Goal: Task Accomplishment & Management: Use online tool/utility

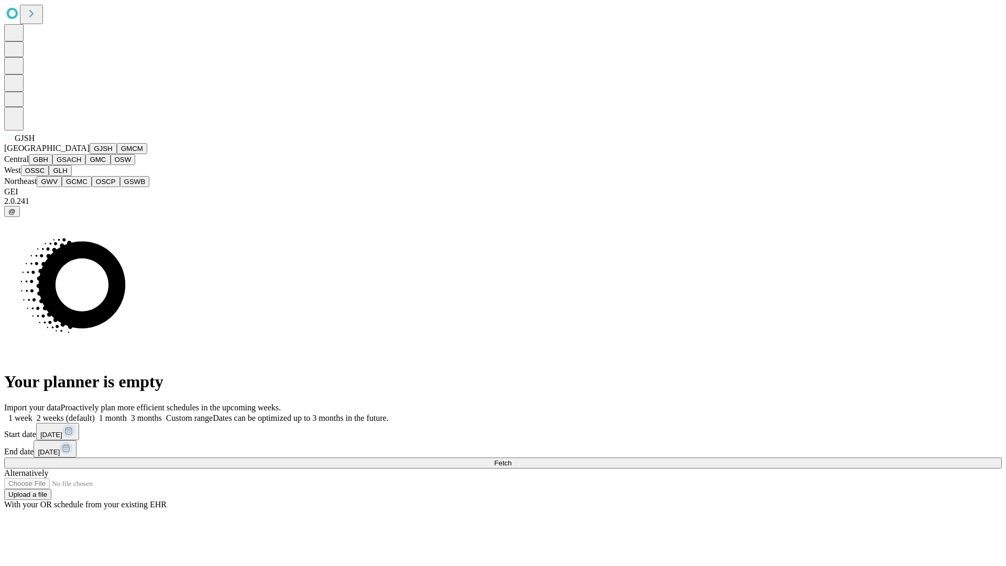
click at [90, 154] on button "GJSH" at bounding box center [103, 148] width 27 height 11
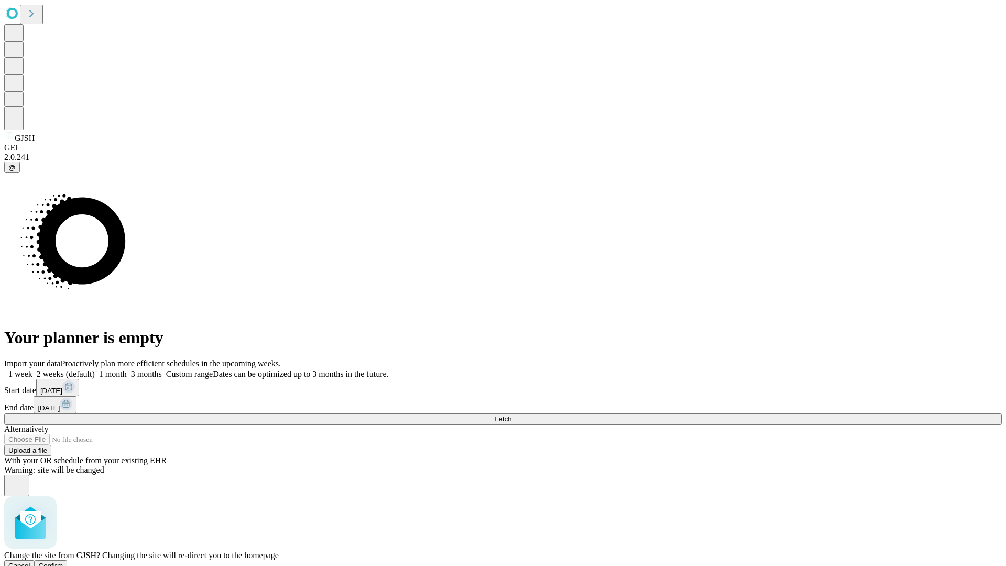
click at [63, 561] on span "Confirm" at bounding box center [51, 565] width 25 height 8
click at [127, 369] on label "1 month" at bounding box center [111, 373] width 32 height 9
click at [511, 415] on span "Fetch" at bounding box center [502, 419] width 17 height 8
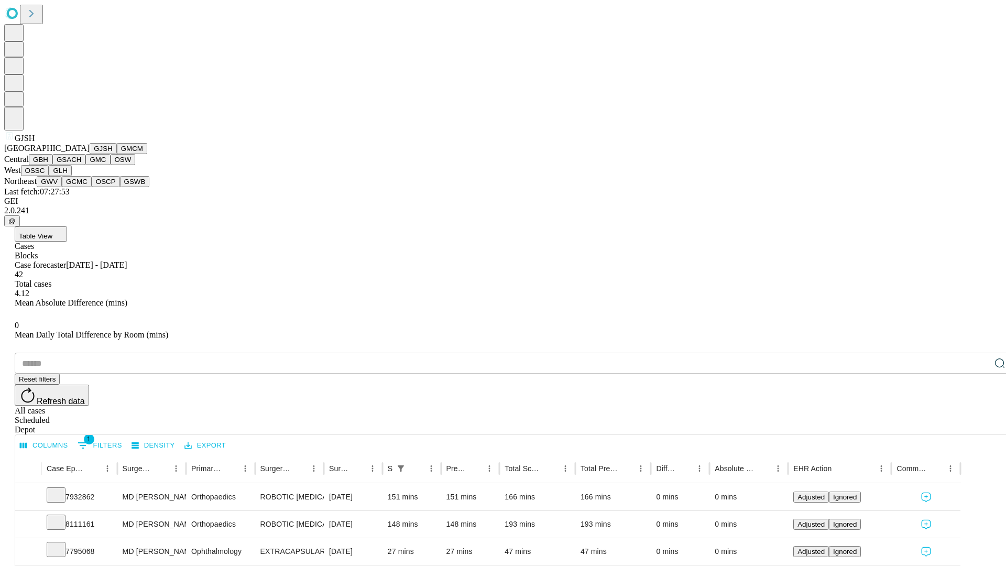
click at [117, 154] on button "GMCM" at bounding box center [132, 148] width 30 height 11
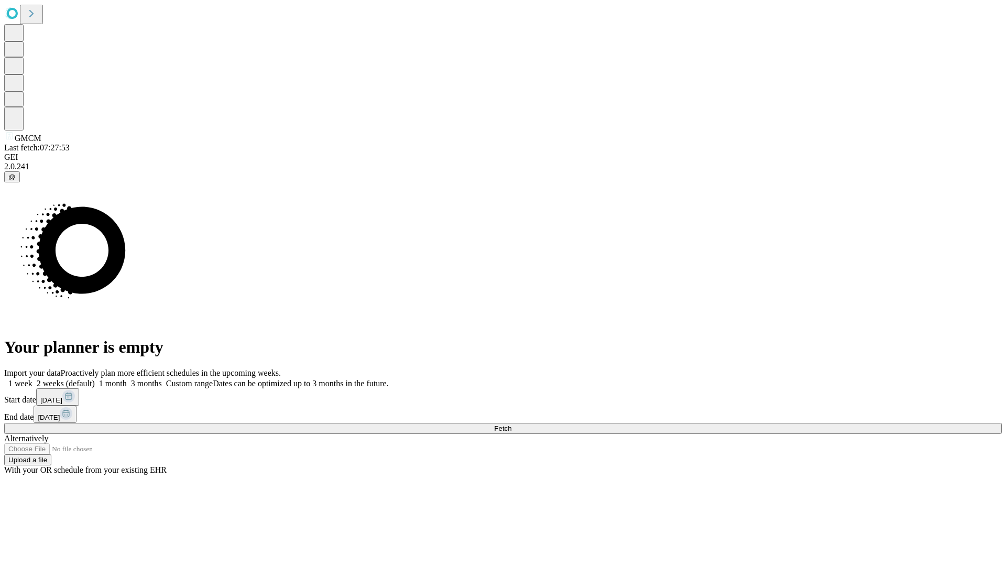
click at [127, 379] on label "1 month" at bounding box center [111, 383] width 32 height 9
click at [511, 424] on span "Fetch" at bounding box center [502, 428] width 17 height 8
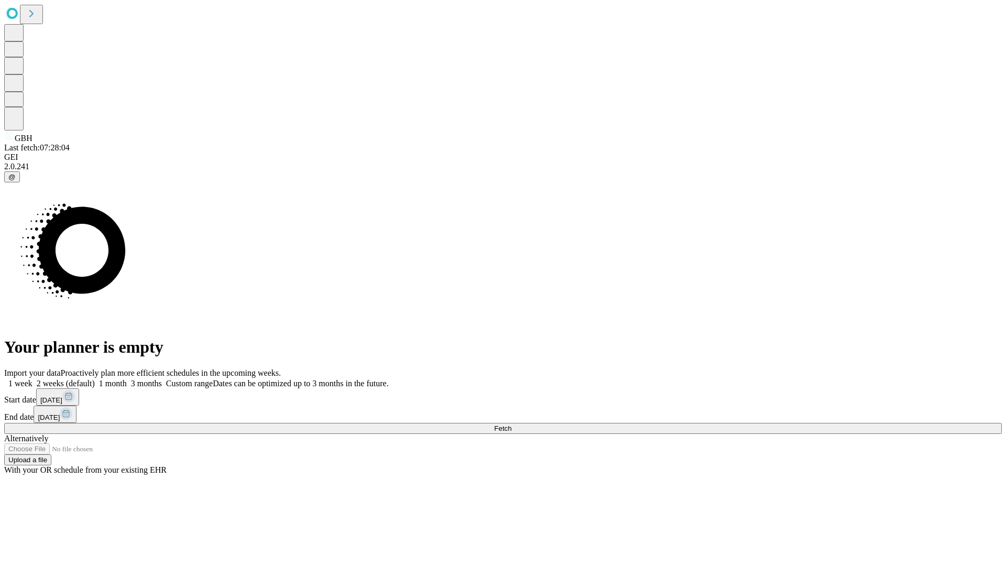
click at [127, 379] on label "1 month" at bounding box center [111, 383] width 32 height 9
click at [511, 424] on span "Fetch" at bounding box center [502, 428] width 17 height 8
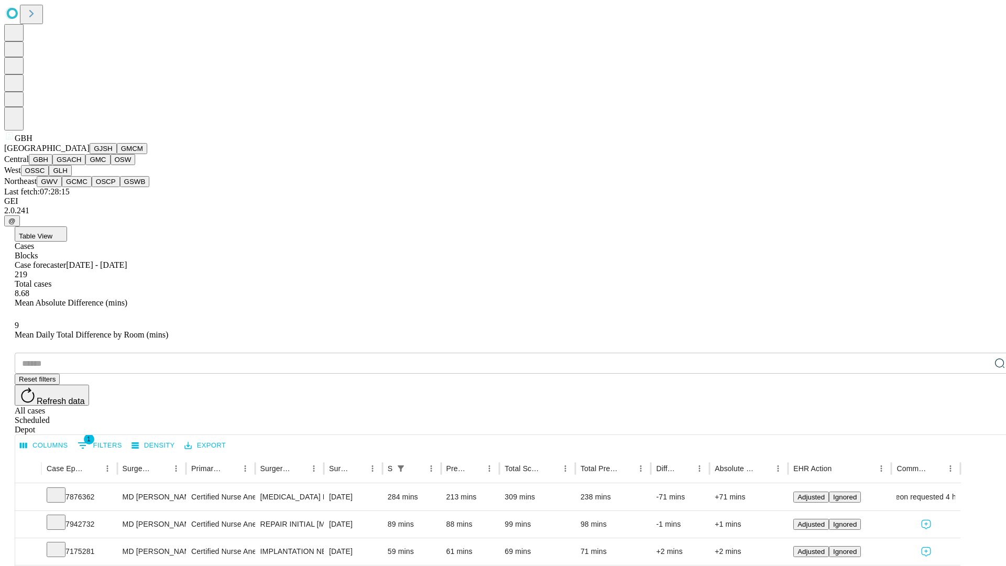
click at [81, 165] on button "GSACH" at bounding box center [68, 159] width 33 height 11
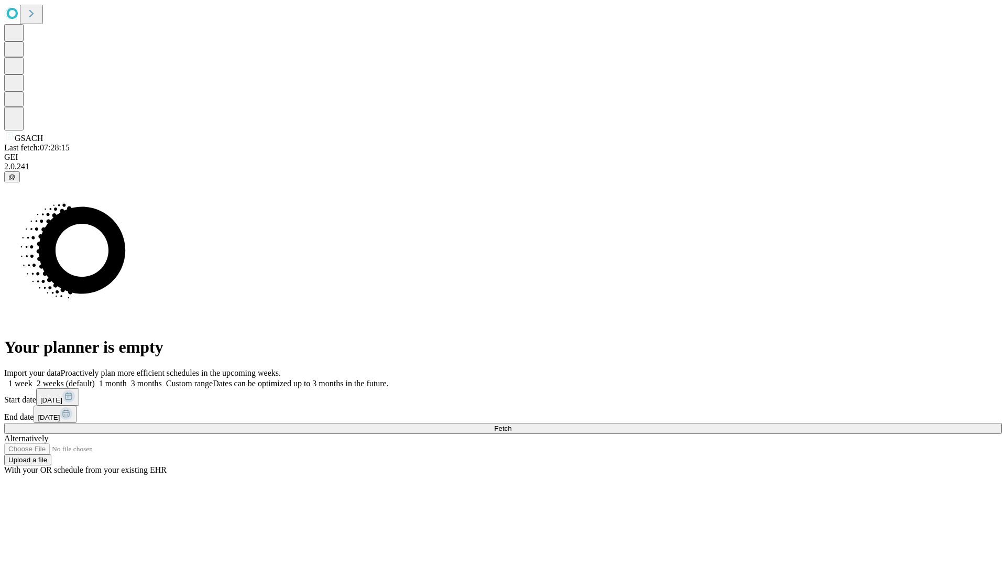
click at [127, 379] on label "1 month" at bounding box center [111, 383] width 32 height 9
click at [511, 424] on span "Fetch" at bounding box center [502, 428] width 17 height 8
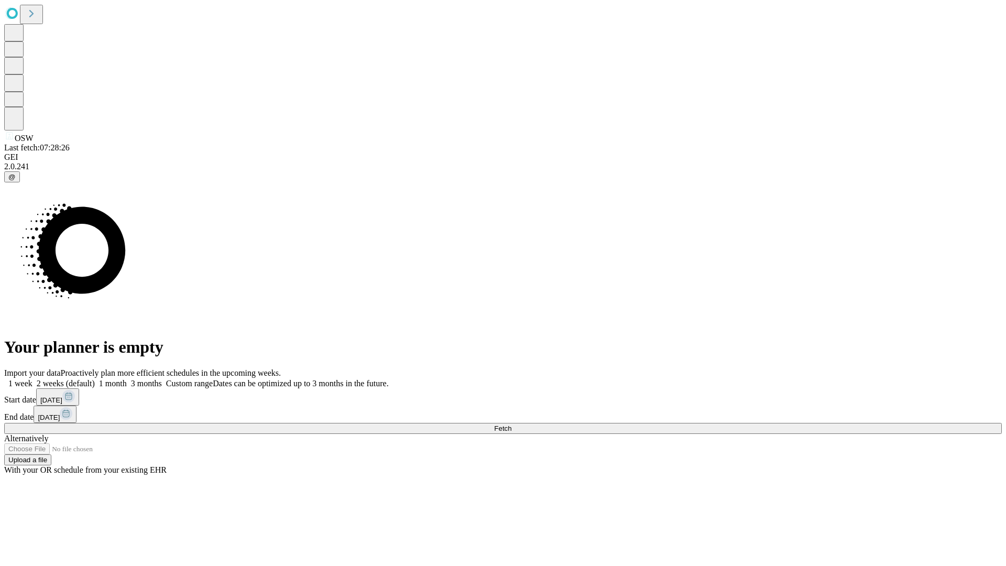
click at [127, 379] on label "1 month" at bounding box center [111, 383] width 32 height 9
click at [511, 424] on span "Fetch" at bounding box center [502, 428] width 17 height 8
click at [127, 379] on label "1 month" at bounding box center [111, 383] width 32 height 9
click at [511, 424] on span "Fetch" at bounding box center [502, 428] width 17 height 8
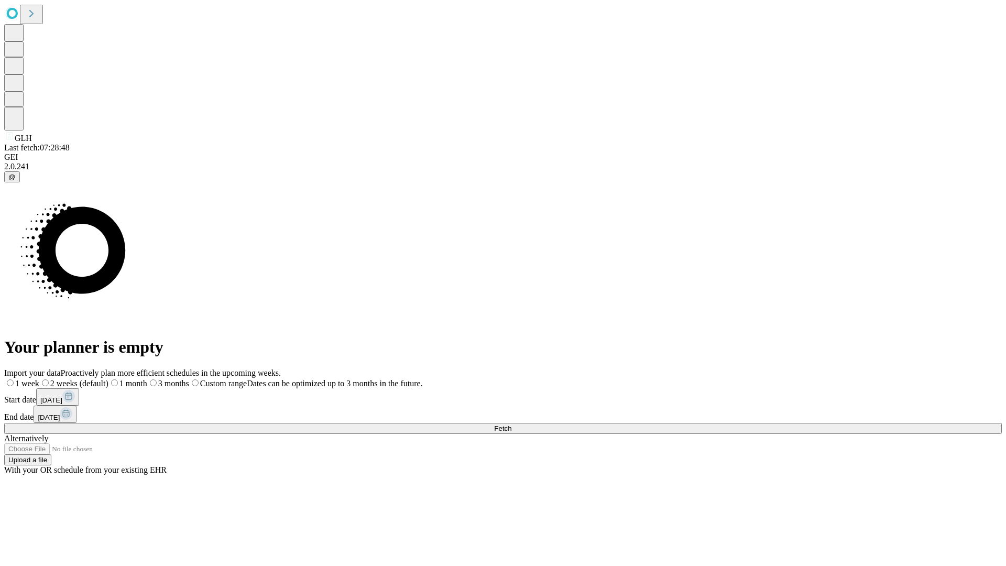
click at [511, 424] on span "Fetch" at bounding box center [502, 428] width 17 height 8
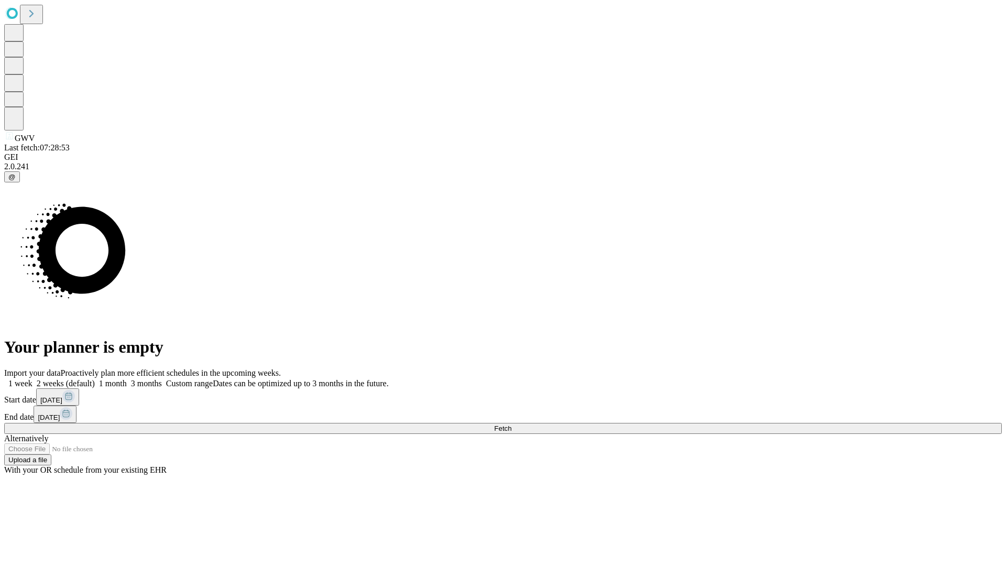
click at [127, 379] on label "1 month" at bounding box center [111, 383] width 32 height 9
click at [511, 424] on span "Fetch" at bounding box center [502, 428] width 17 height 8
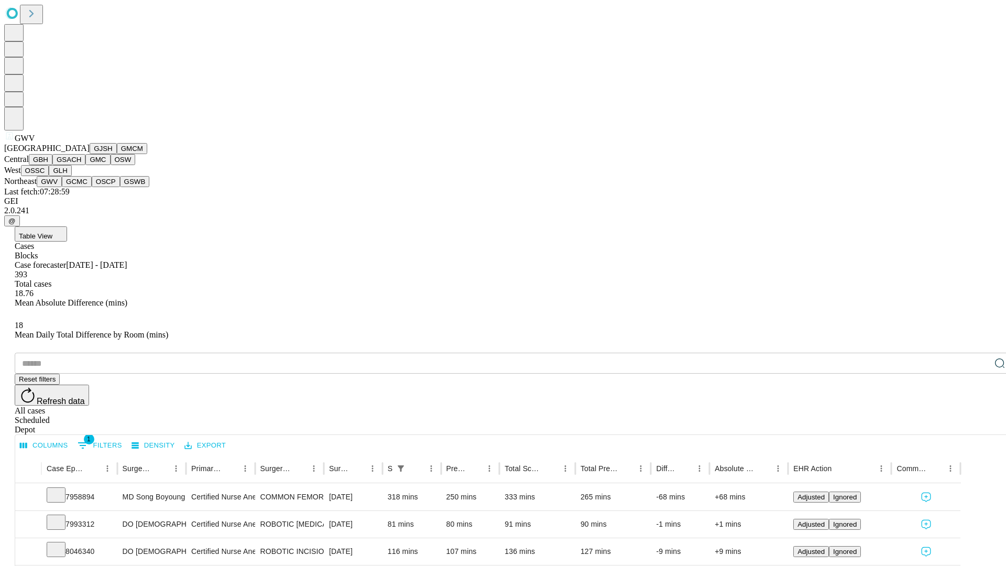
click at [81, 187] on button "GCMC" at bounding box center [77, 181] width 30 height 11
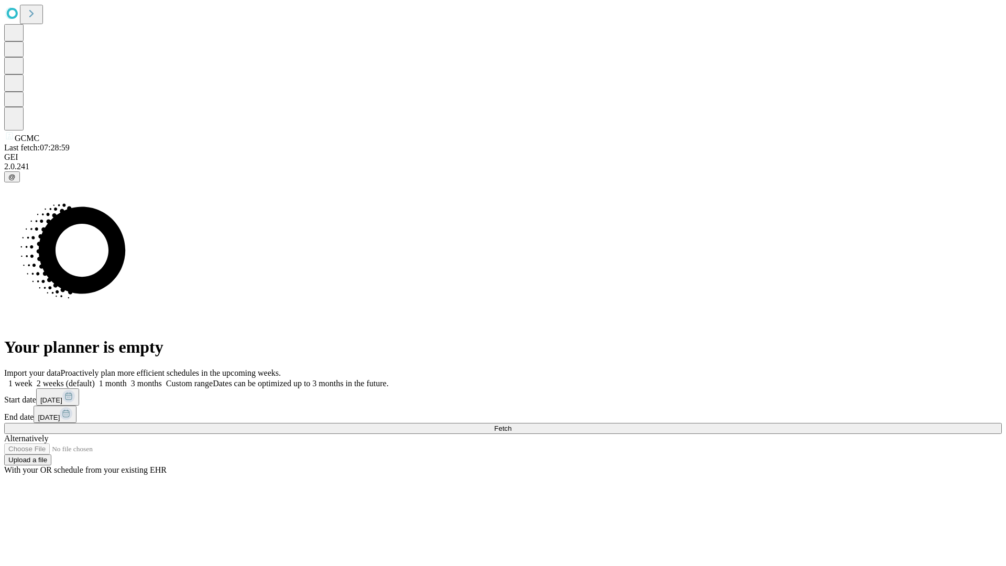
click at [127, 379] on label "1 month" at bounding box center [111, 383] width 32 height 9
click at [511, 424] on span "Fetch" at bounding box center [502, 428] width 17 height 8
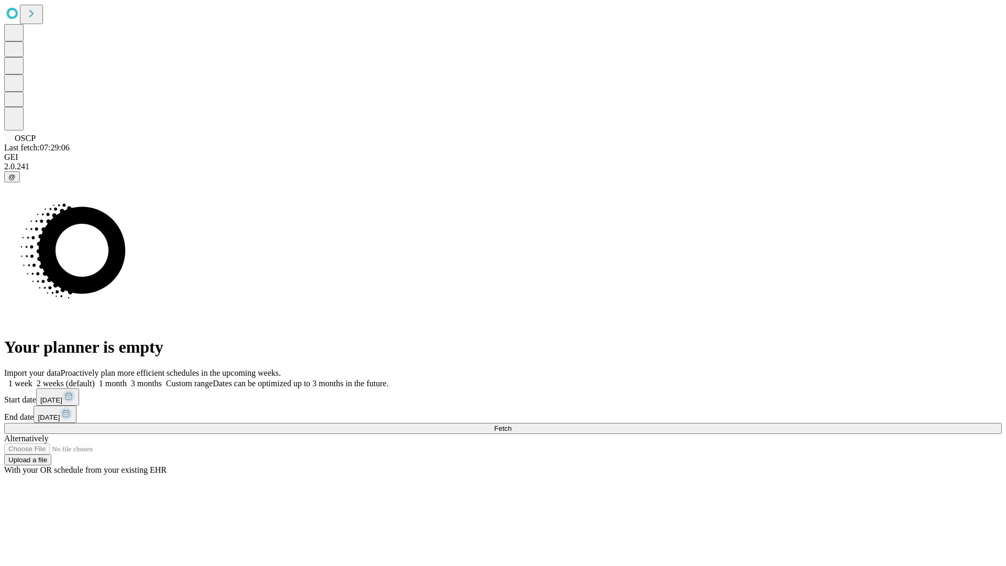
click at [127, 379] on label "1 month" at bounding box center [111, 383] width 32 height 9
click at [511, 424] on span "Fetch" at bounding box center [502, 428] width 17 height 8
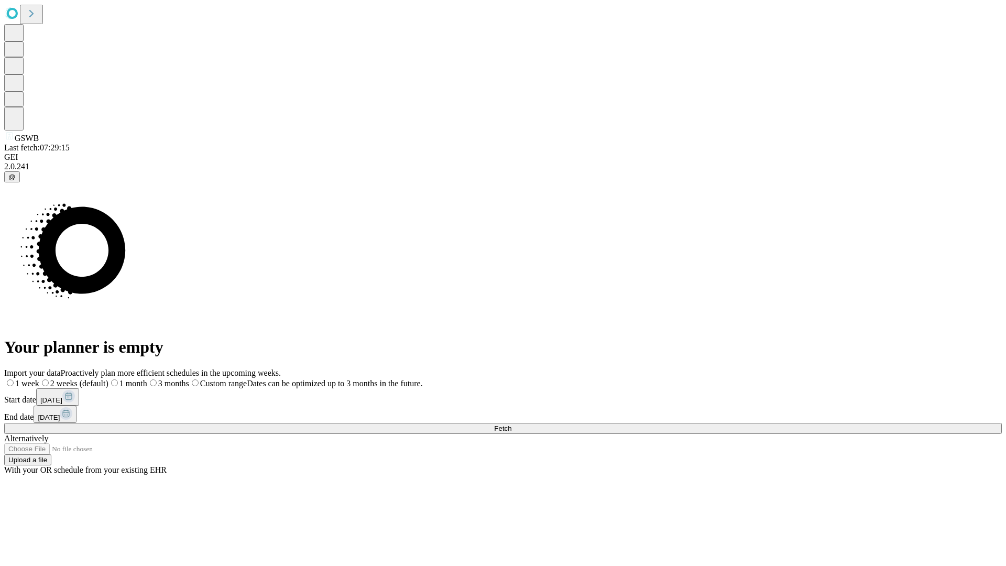
click at [511, 424] on span "Fetch" at bounding box center [502, 428] width 17 height 8
